Goal: Contribute content: Contribute content

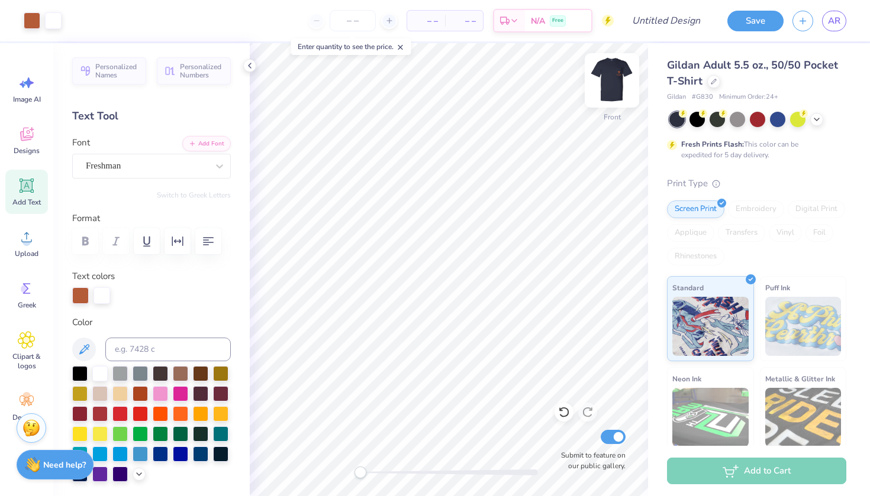
scroll to position [138, 0]
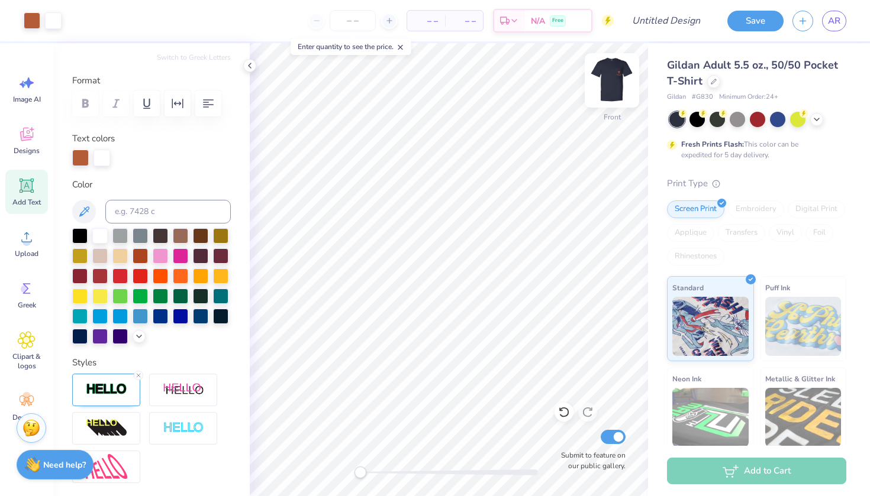
click at [613, 83] on img at bounding box center [611, 80] width 47 height 47
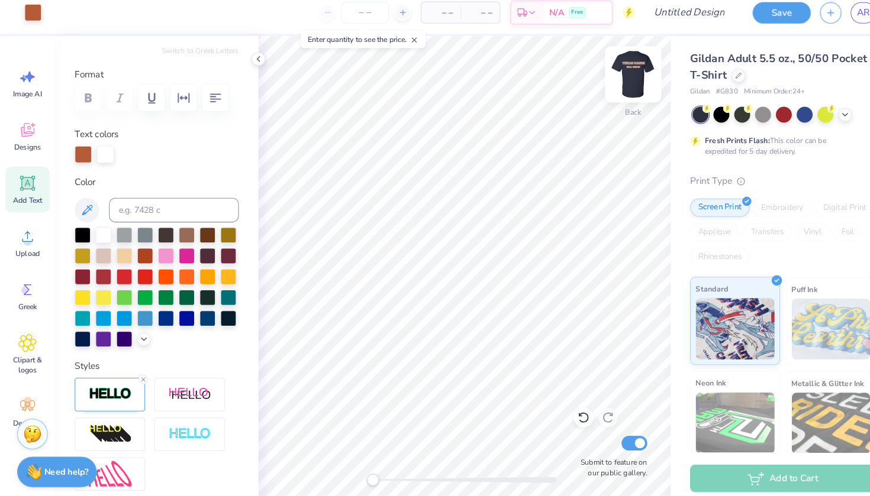
click at [612, 69] on img at bounding box center [611, 80] width 47 height 47
click at [22, 352] on span "Clipart & logos" at bounding box center [26, 361] width 39 height 19
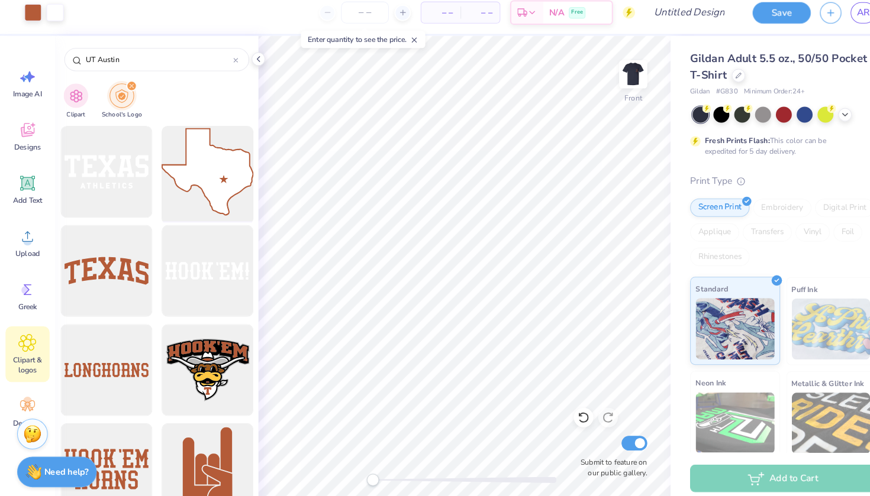
click at [189, 184] on div at bounding box center [200, 175] width 98 height 98
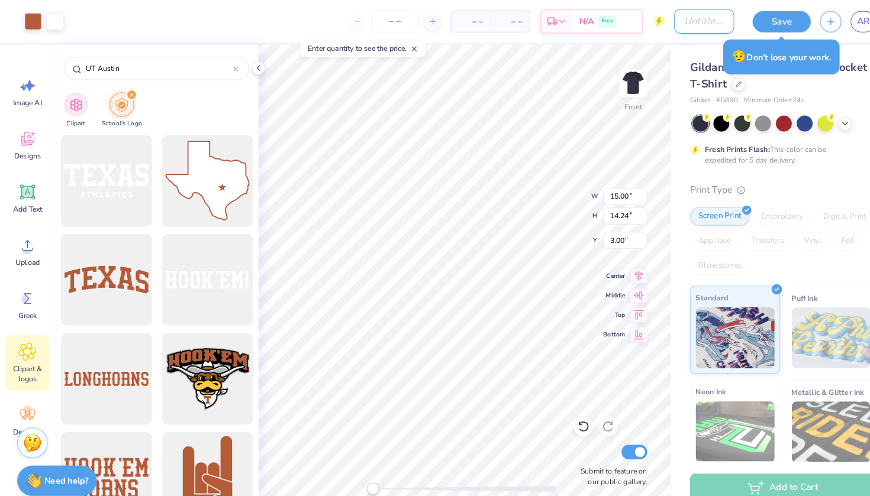
click at [678, 22] on input "Design Title" at bounding box center [680, 21] width 58 height 24
type input "FALL SHOW 2"
click at [760, 18] on button "Save" at bounding box center [755, 19] width 56 height 21
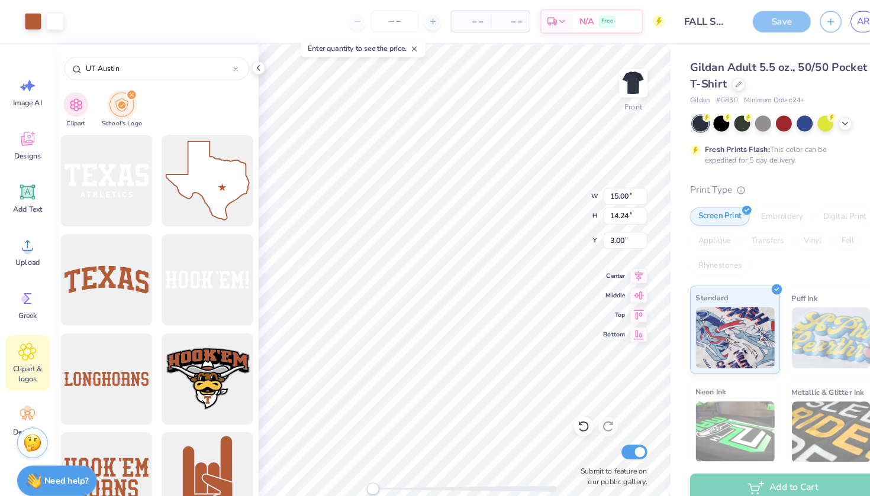
click at [744, 19] on div "Save" at bounding box center [755, 21] width 56 height 21
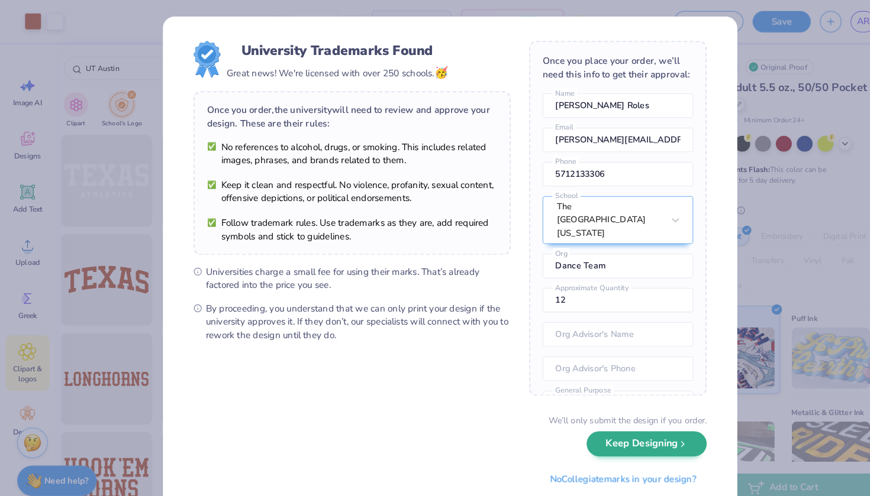
click at [622, 428] on button "Keep Designing" at bounding box center [625, 429] width 116 height 24
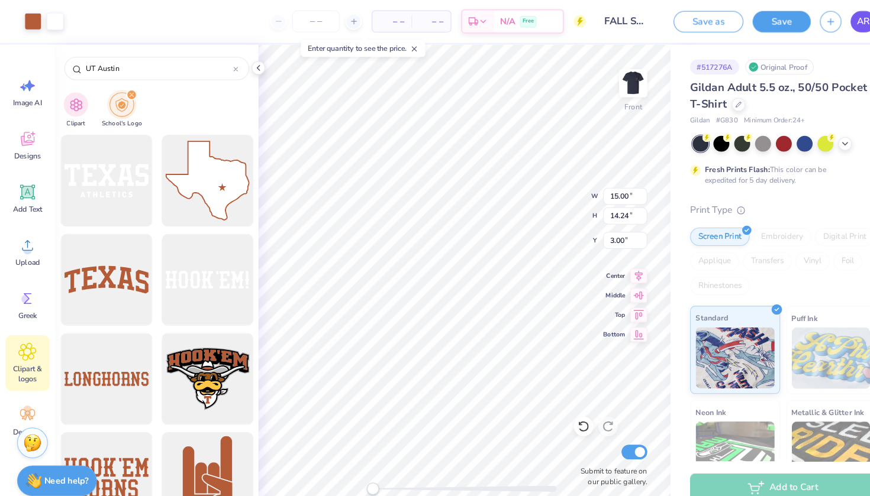
click at [826, 28] on link "AR" at bounding box center [834, 21] width 24 height 21
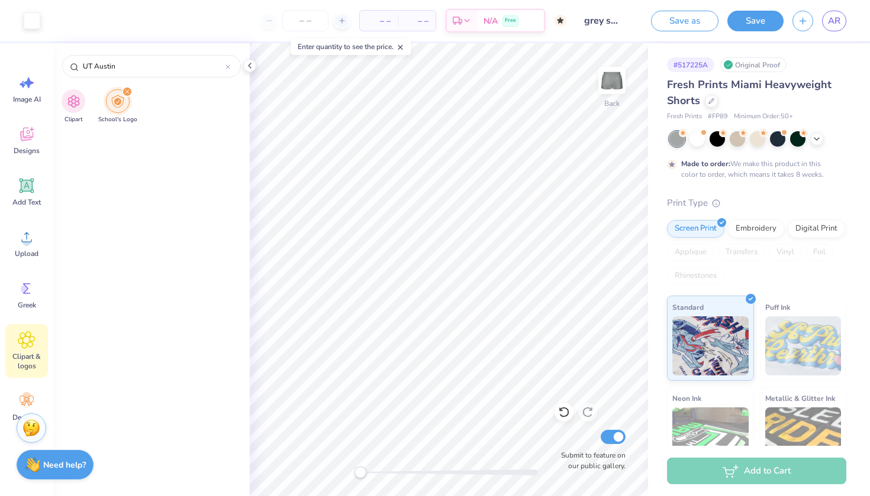
scroll to position [1661, 0]
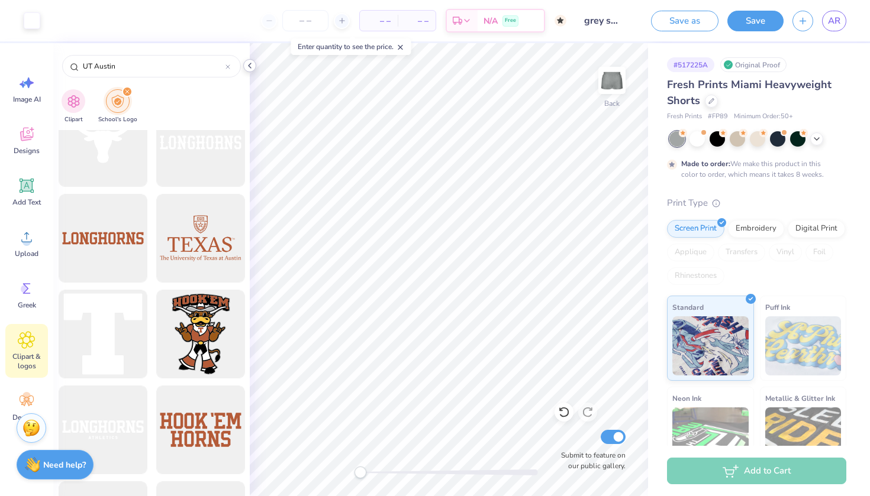
click at [252, 68] on icon at bounding box center [249, 65] width 9 height 9
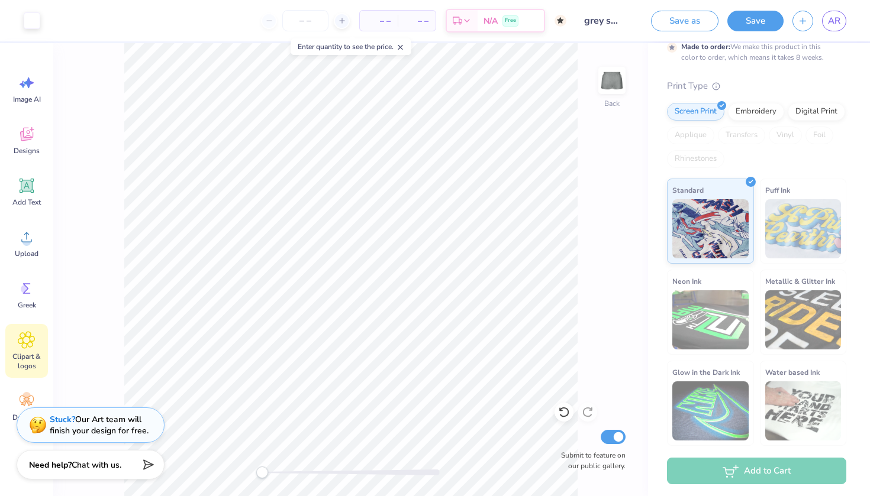
scroll to position [117, 0]
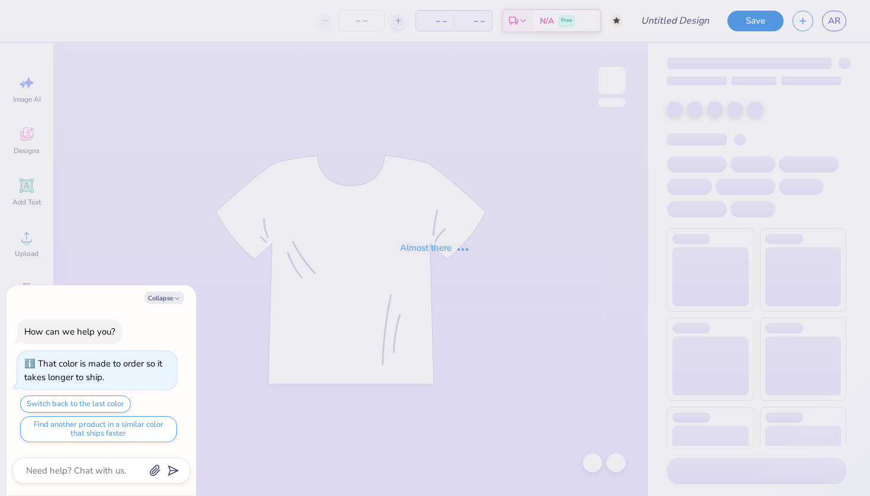
type textarea "x"
type input "grey sweat shorts"
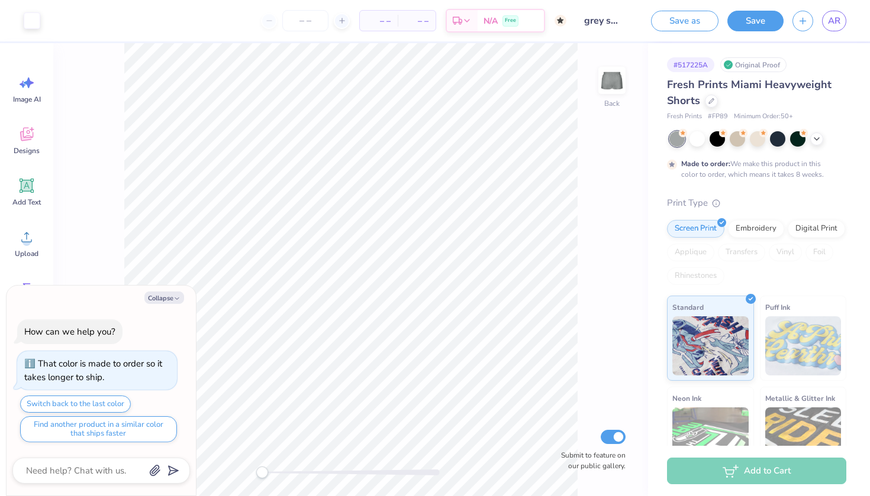
type textarea "x"
click at [834, 24] on span "AR" at bounding box center [834, 21] width 12 height 14
